Goal: Transaction & Acquisition: Purchase product/service

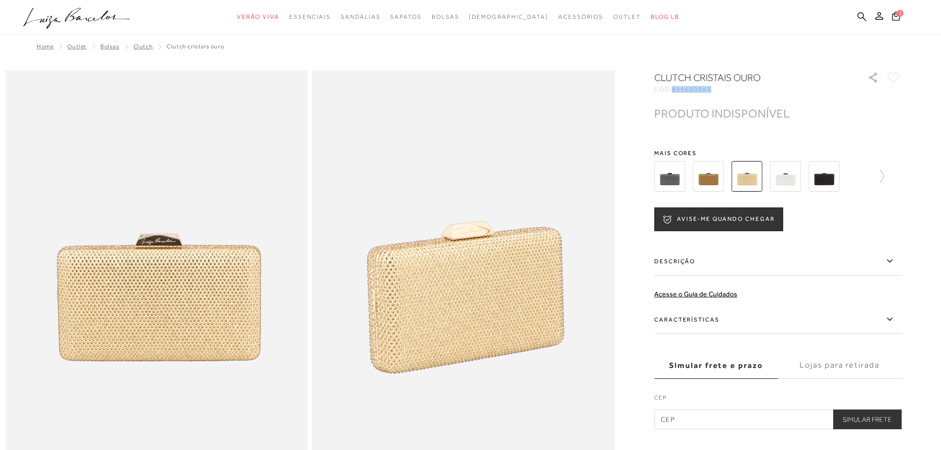
click at [858, 18] on icon at bounding box center [861, 16] width 9 height 9
click at [858, 15] on icon at bounding box center [861, 16] width 9 height 9
click at [866, 14] on icon at bounding box center [861, 16] width 9 height 9
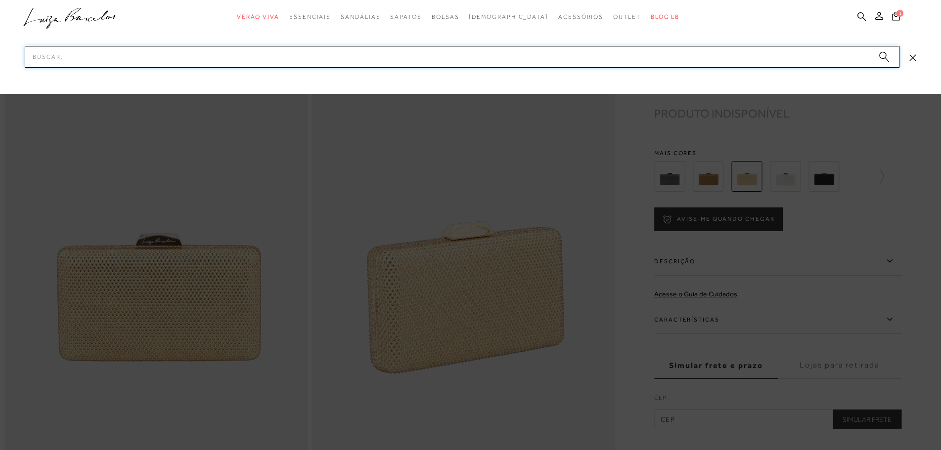
click at [765, 50] on input "Pesquisar" at bounding box center [462, 57] width 875 height 22
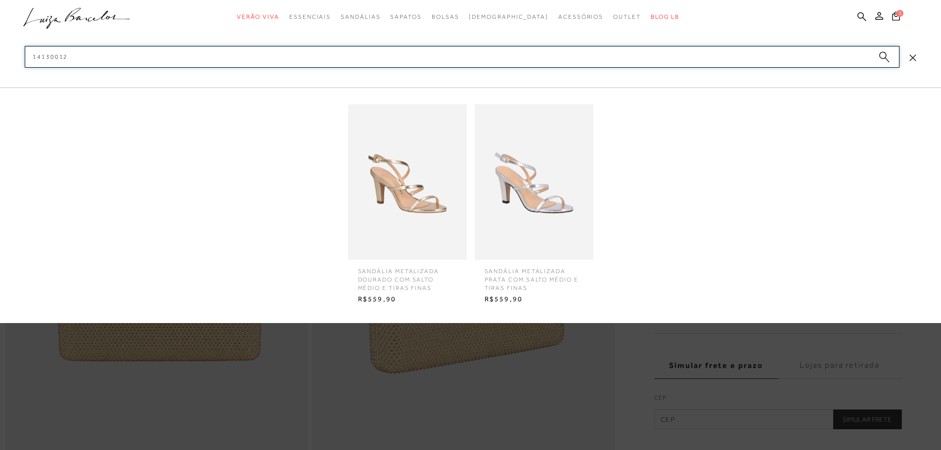
type input "14130012"
click at [404, 197] on img at bounding box center [407, 182] width 119 height 156
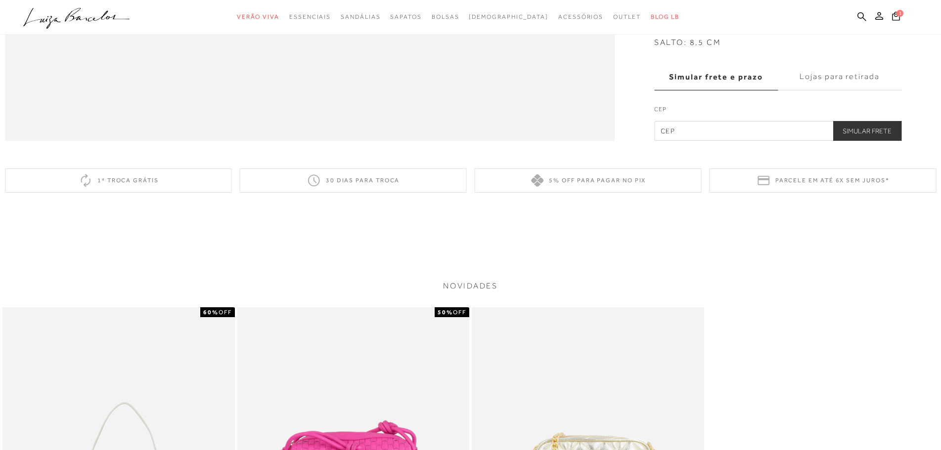
scroll to position [1483, 0]
